Goal: Check status: Verify the current state of an ongoing process or item

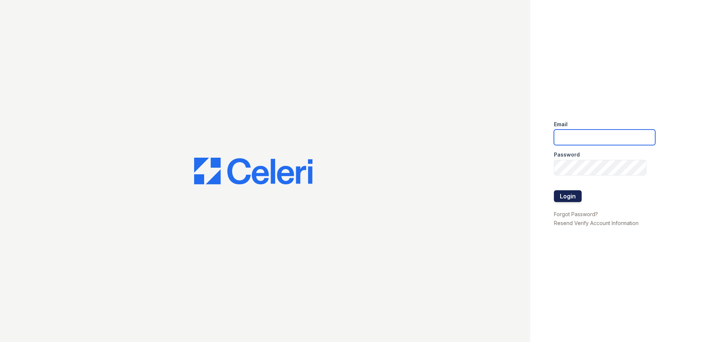
type input "Nutsey@Trinity-pm.com"
click at [576, 193] on button "Login" at bounding box center [568, 196] width 28 height 12
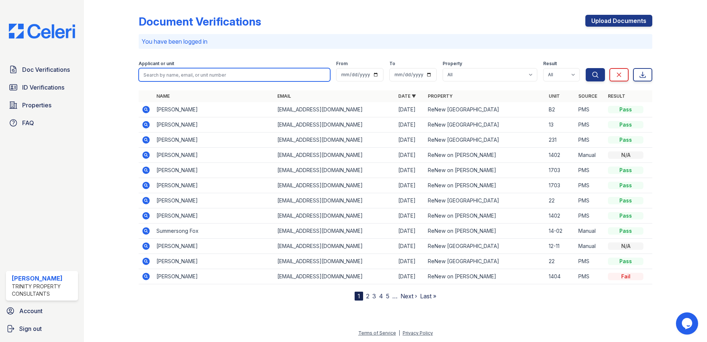
click at [238, 69] on input "search" at bounding box center [234, 74] width 191 height 13
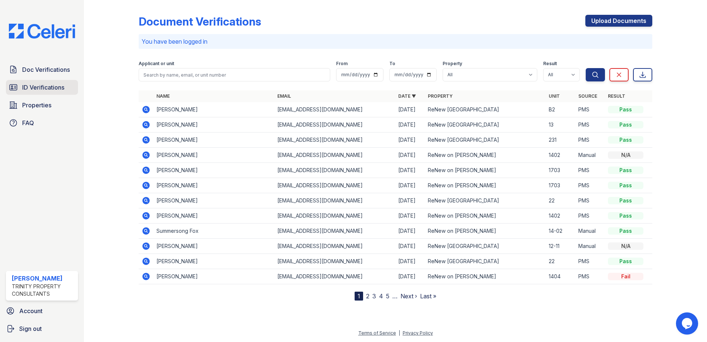
click at [66, 84] on link "ID Verifications" at bounding box center [42, 87] width 72 height 15
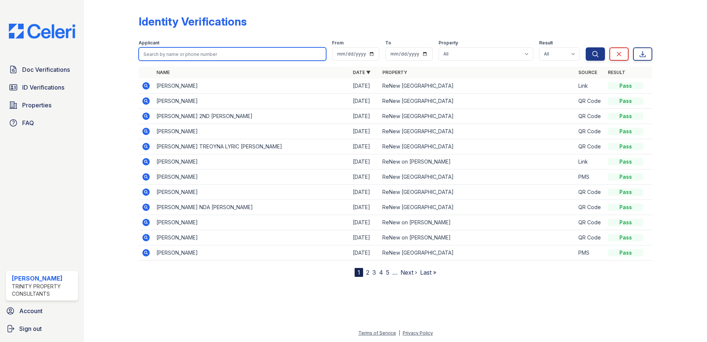
click at [175, 51] on input "search" at bounding box center [232, 53] width 187 height 13
type input "wardy"
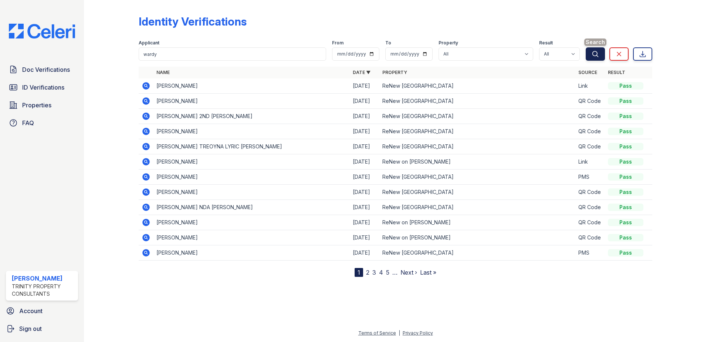
click at [596, 52] on icon "submit" at bounding box center [594, 53] width 7 height 7
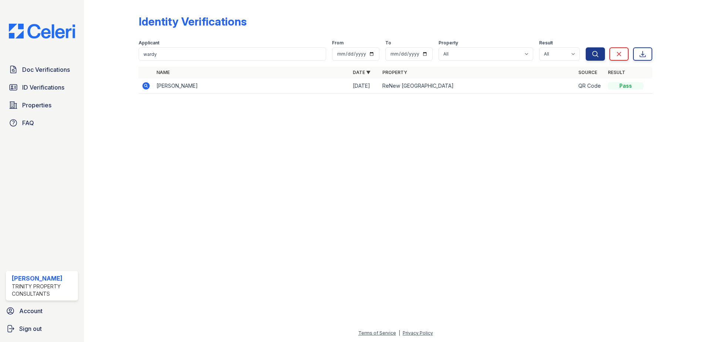
click at [143, 83] on icon at bounding box center [146, 85] width 9 height 9
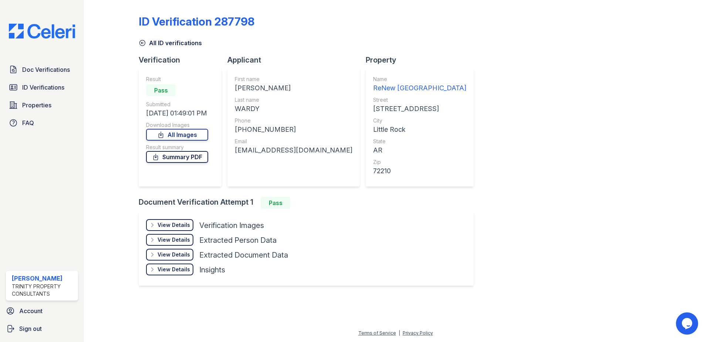
click at [181, 154] on link "Summary PDF" at bounding box center [177, 157] width 62 height 12
